Goal: Information Seeking & Learning: Learn about a topic

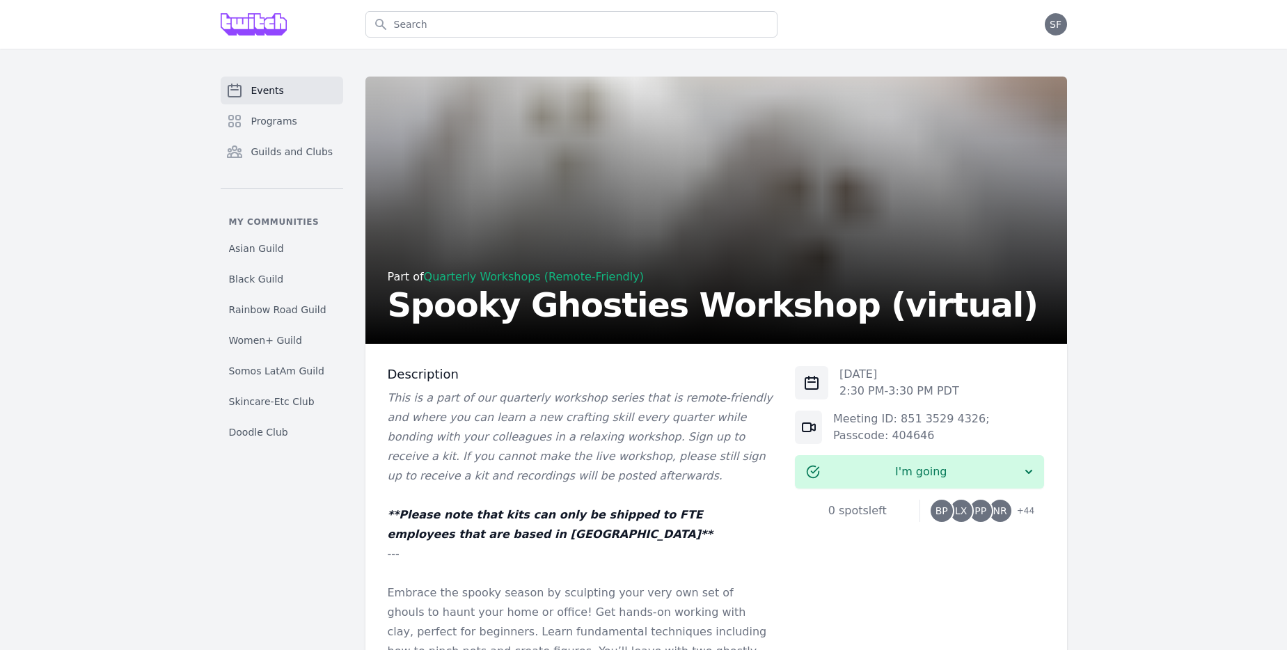
click at [258, 95] on span "Events" at bounding box center [267, 90] width 33 height 14
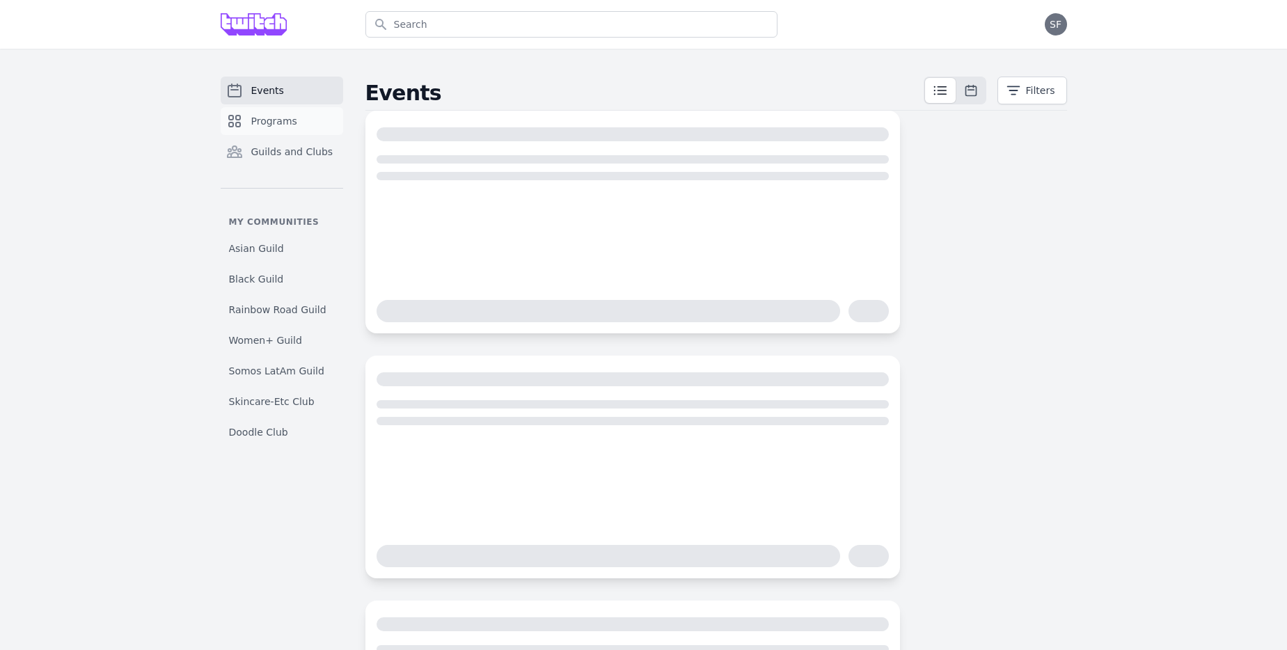
click at [266, 128] on link "Programs" at bounding box center [282, 121] width 122 height 28
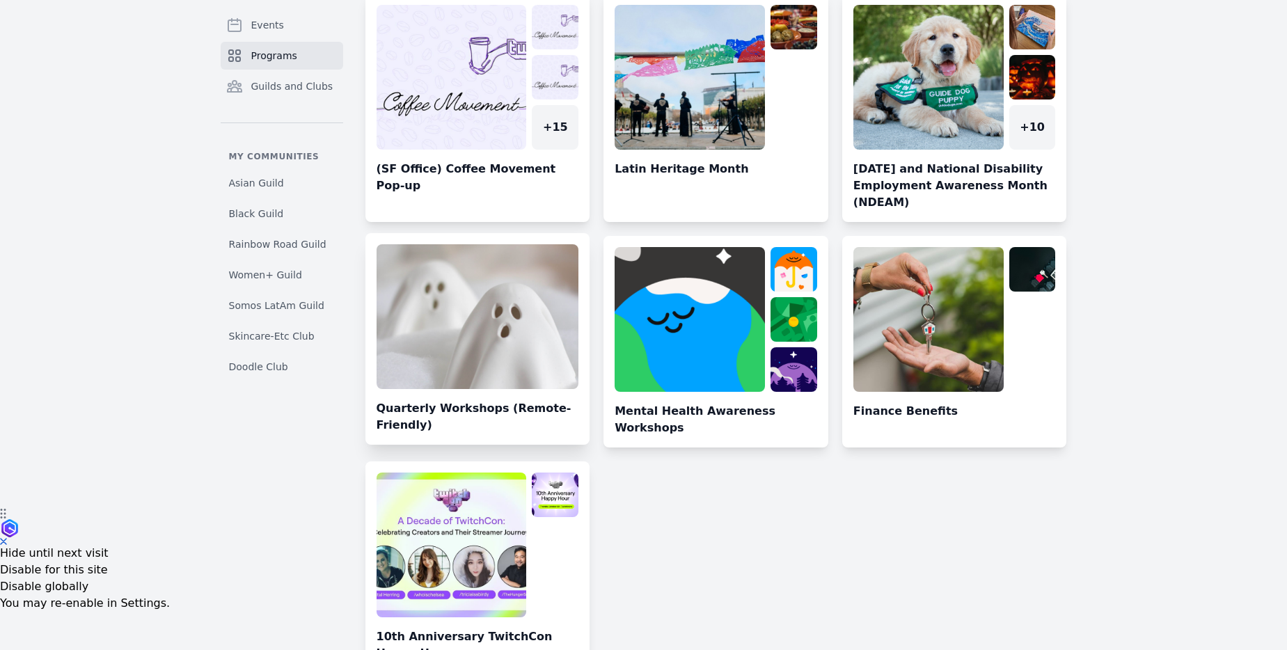
scroll to position [129, 0]
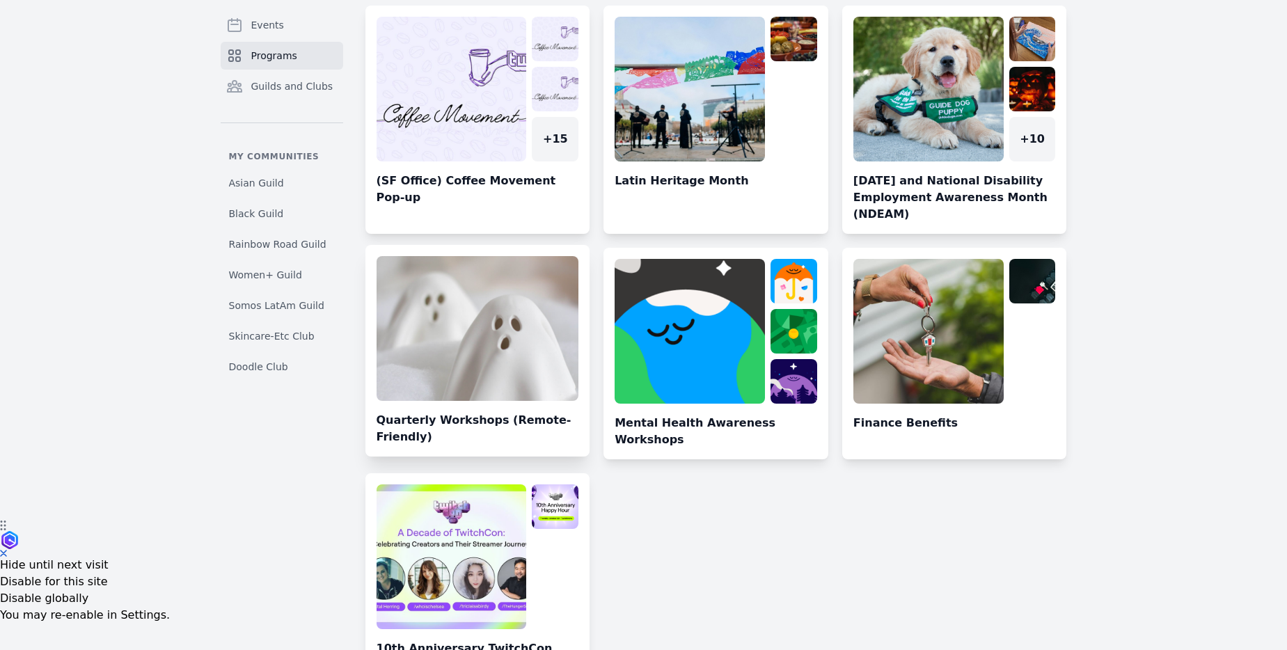
click at [519, 437] on link at bounding box center [477, 356] width 225 height 200
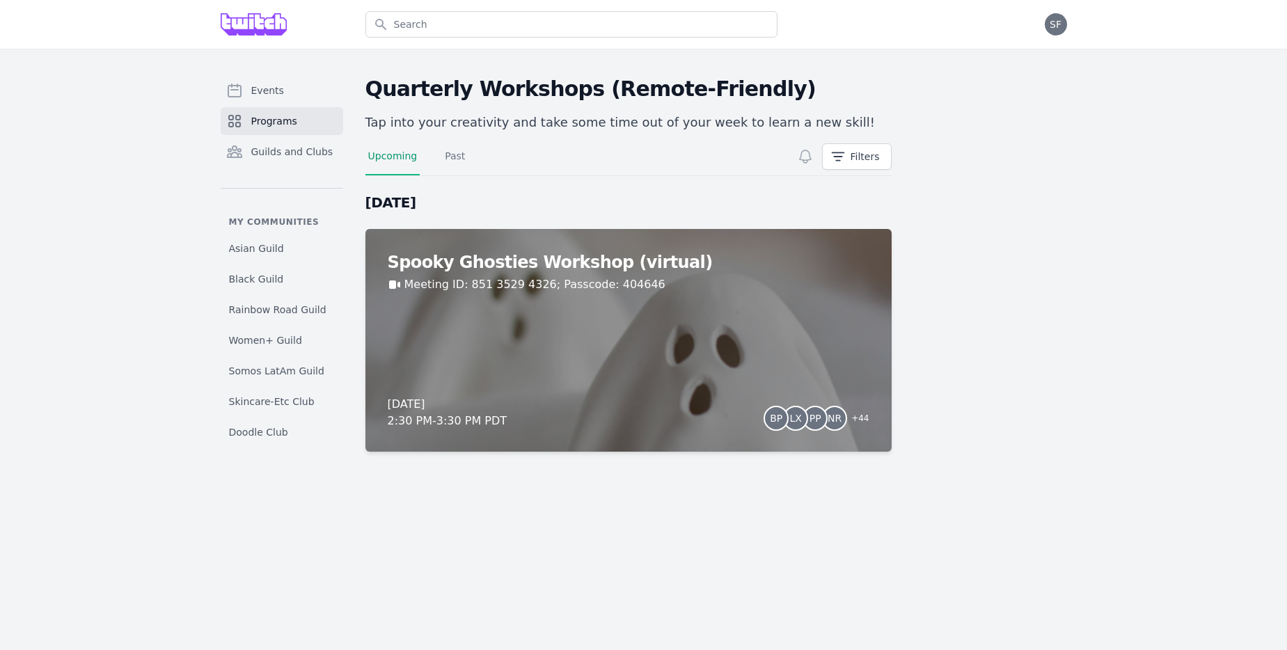
click at [327, 133] on link "Programs" at bounding box center [282, 121] width 122 height 28
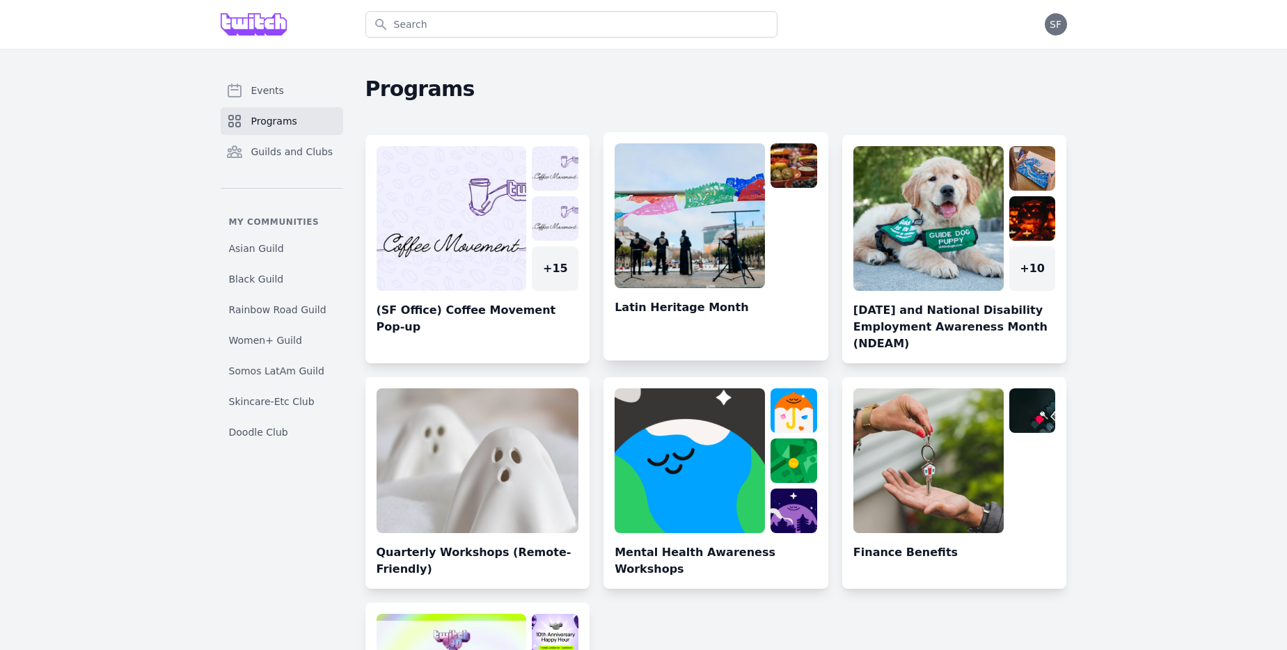
click at [713, 296] on link at bounding box center [715, 251] width 225 height 217
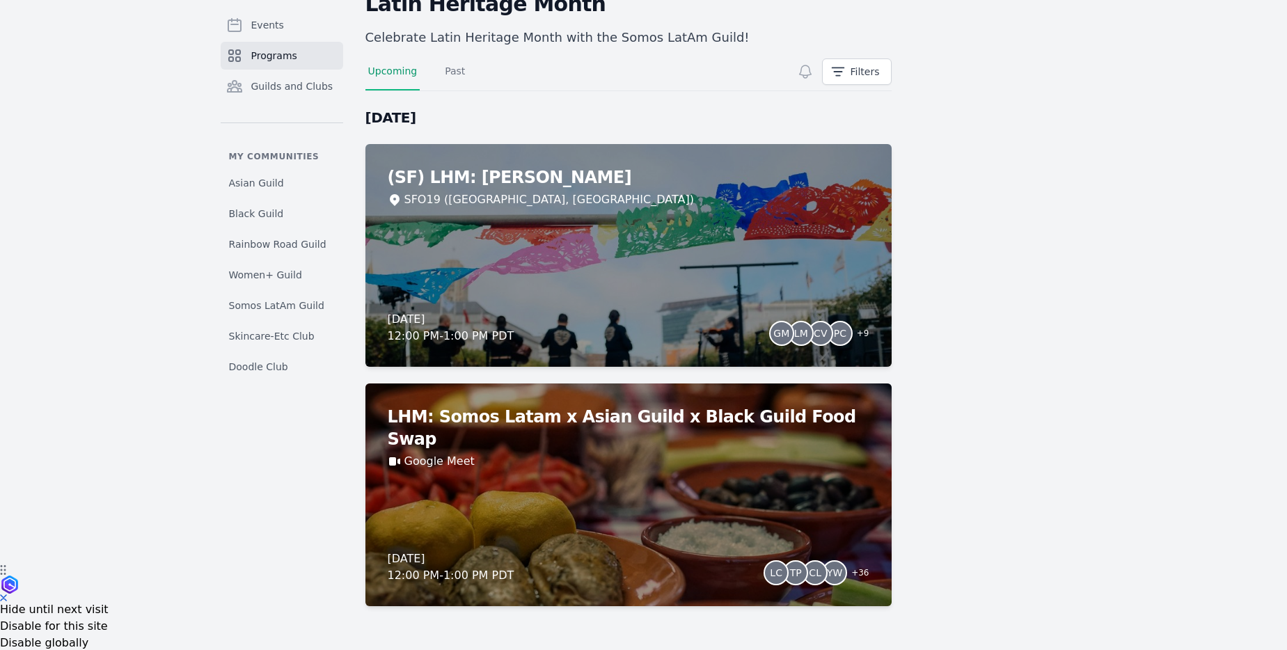
scroll to position [97, 0]
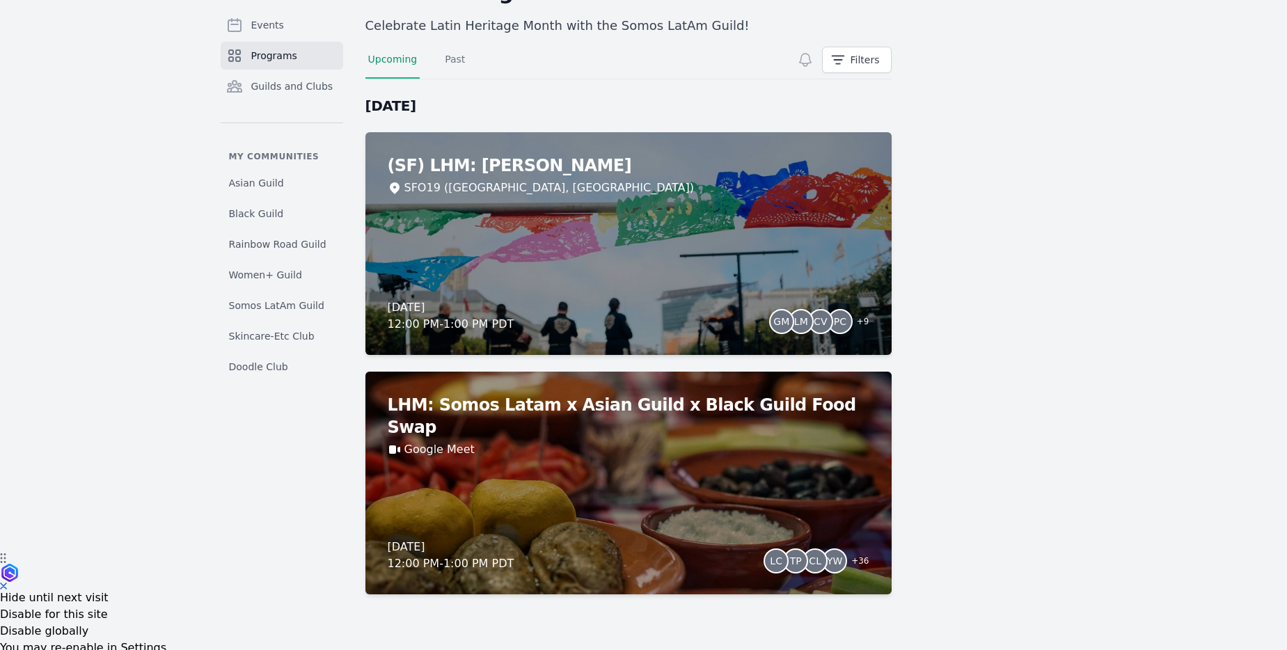
click at [302, 59] on link "Programs" at bounding box center [282, 56] width 122 height 28
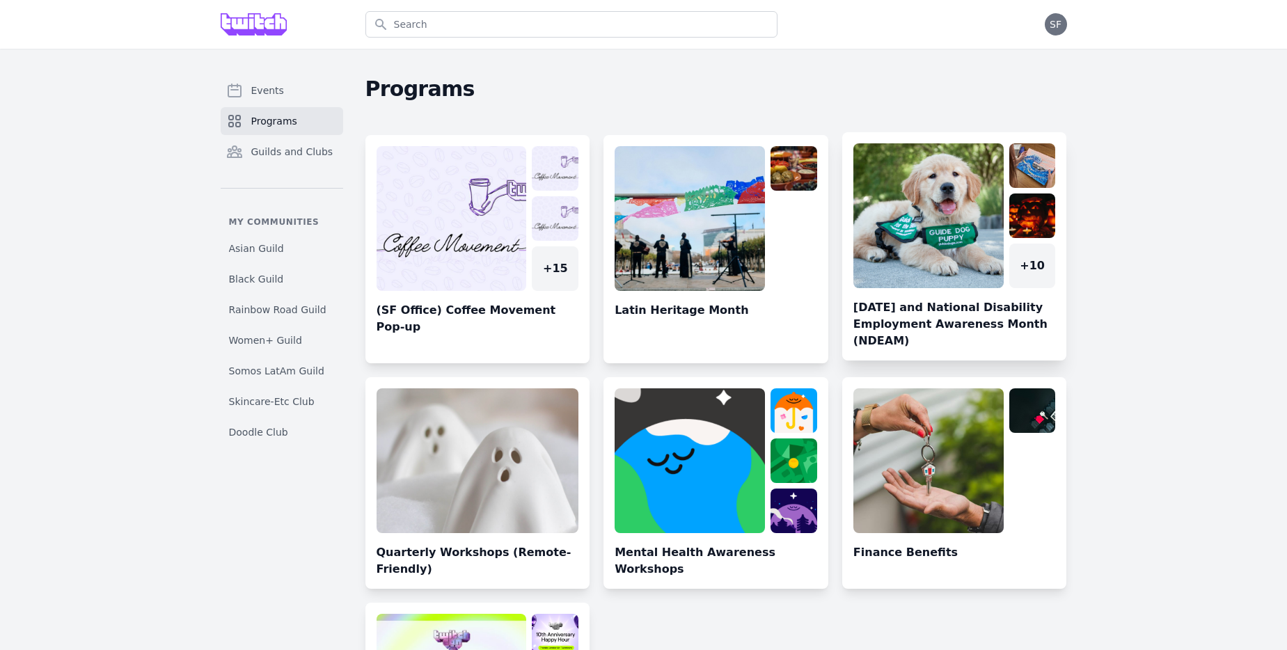
click at [948, 298] on link at bounding box center [954, 251] width 225 height 217
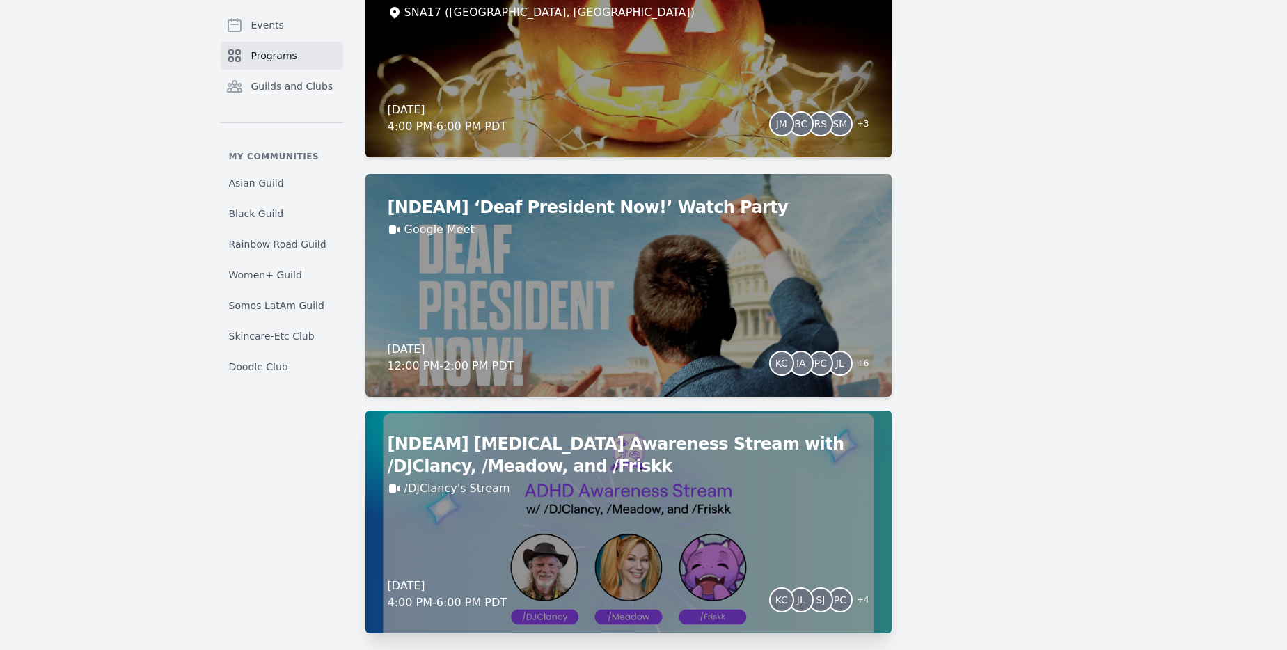
scroll to position [1197, 0]
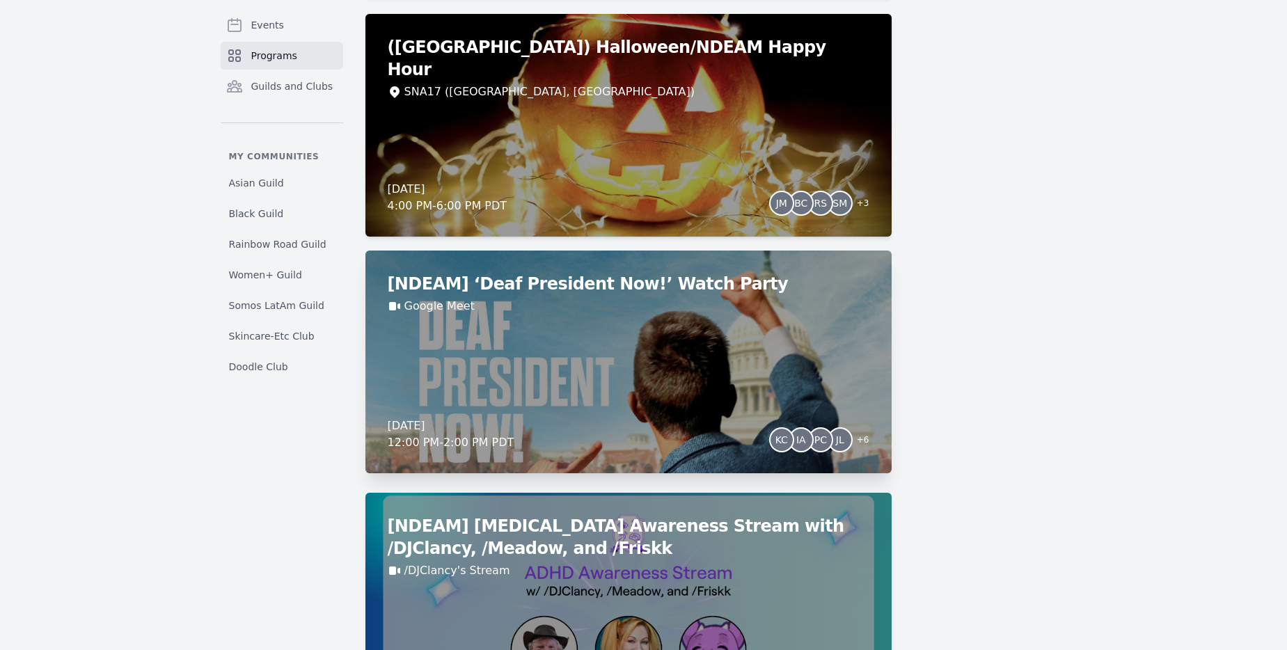
click at [500, 371] on div "[NDEAM] ‘Deaf President Now!’ Watch Party Google Meet Friday, October 24, 2025 …" at bounding box center [628, 361] width 526 height 223
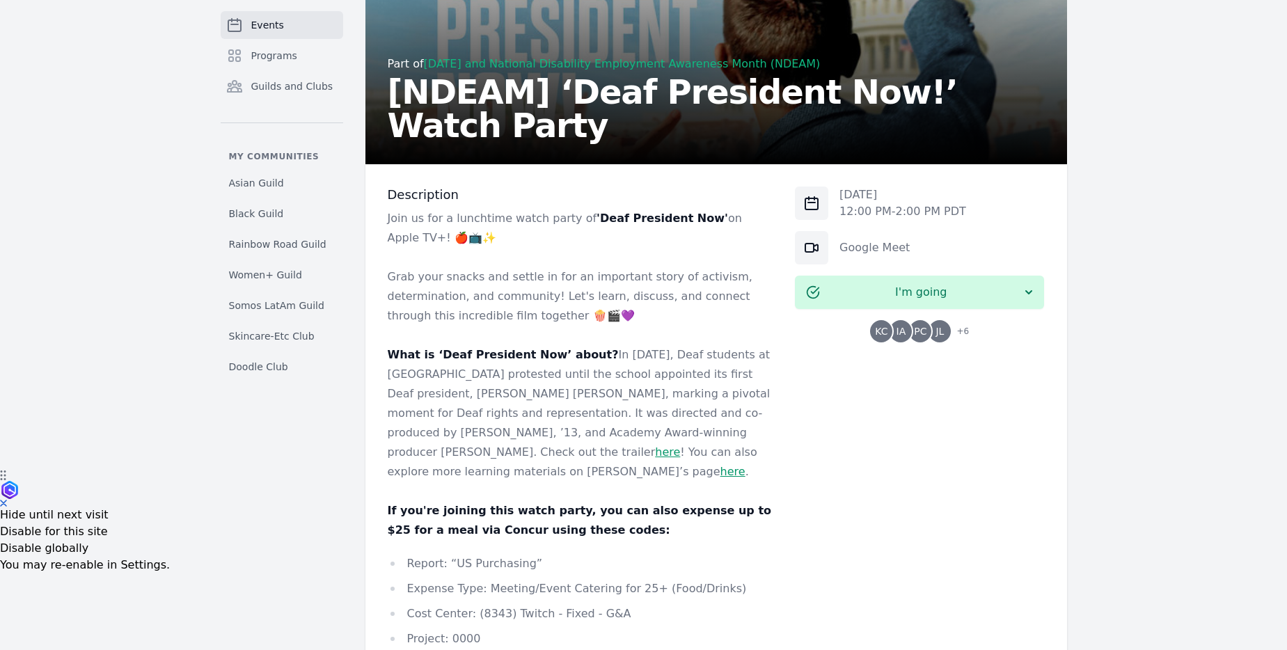
scroll to position [198, 0]
